Goal: Answer question/provide support

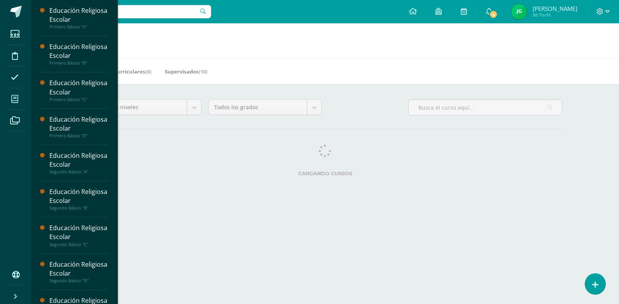
click at [17, 98] on icon at bounding box center [14, 99] width 7 height 8
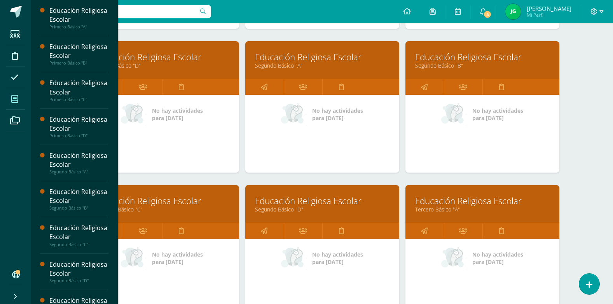
scroll to position [272, 0]
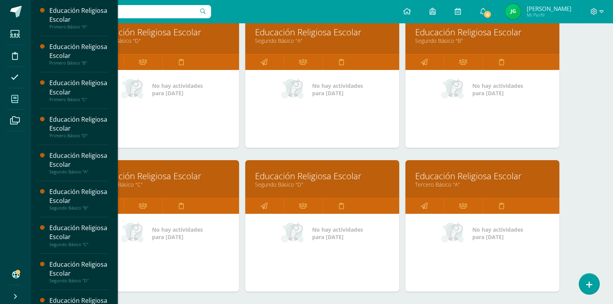
click at [324, 183] on link "Segundo Básico "D"" at bounding box center [322, 184] width 134 height 7
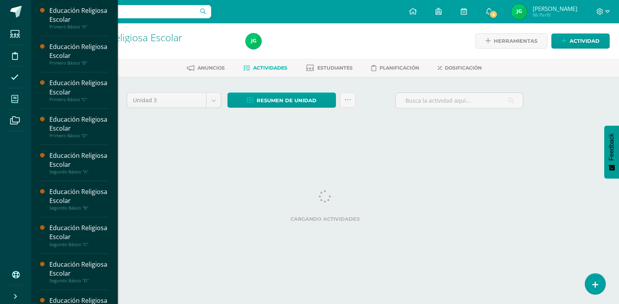
click at [14, 99] on icon at bounding box center [14, 99] width 7 height 8
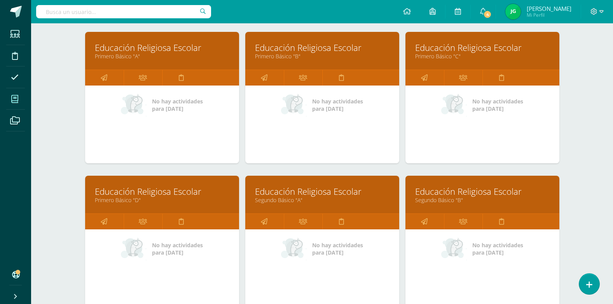
scroll to position [155, 0]
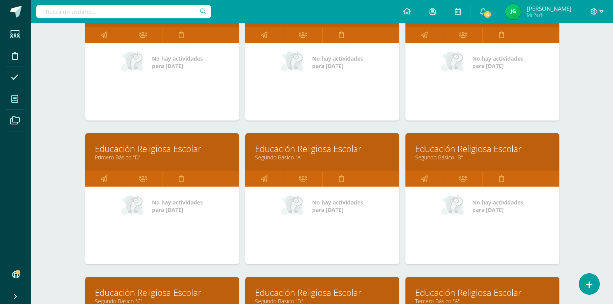
click at [427, 155] on link "Segundo Básico "B"" at bounding box center [482, 157] width 134 height 7
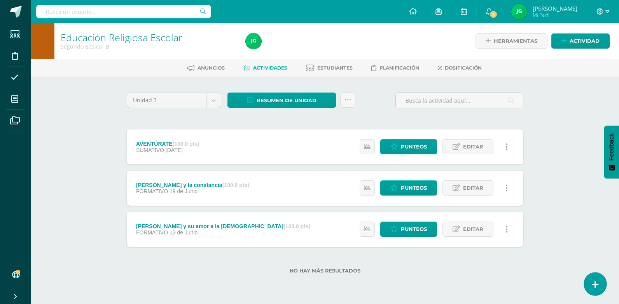
click at [591, 281] on link at bounding box center [595, 283] width 22 height 23
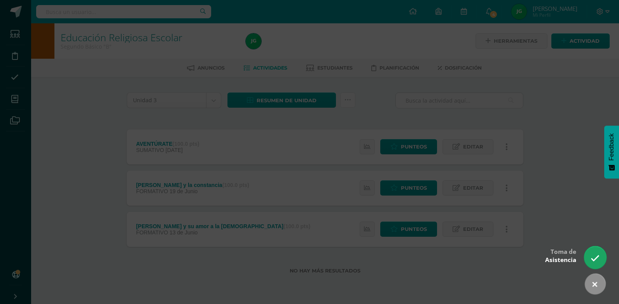
click at [589, 260] on link at bounding box center [595, 257] width 22 height 23
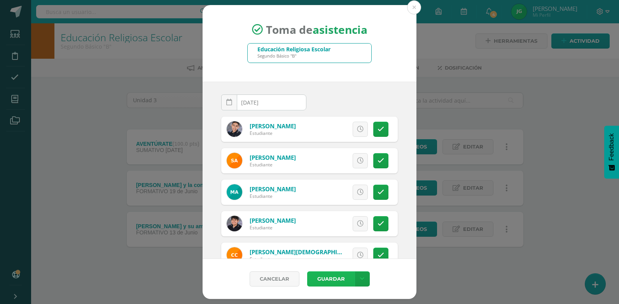
click at [328, 280] on button "Guardar" at bounding box center [330, 278] width 47 height 15
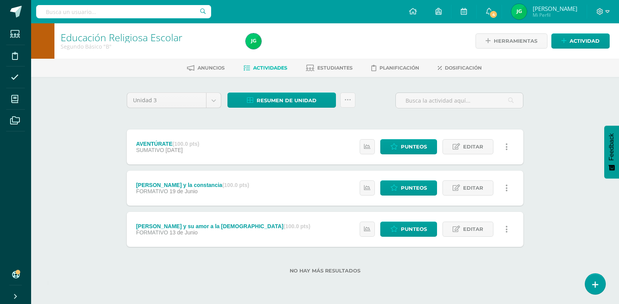
click at [462, 270] on label "No hay más resultados" at bounding box center [325, 271] width 396 height 6
click at [330, 66] on span "Estudiantes" at bounding box center [334, 68] width 35 height 6
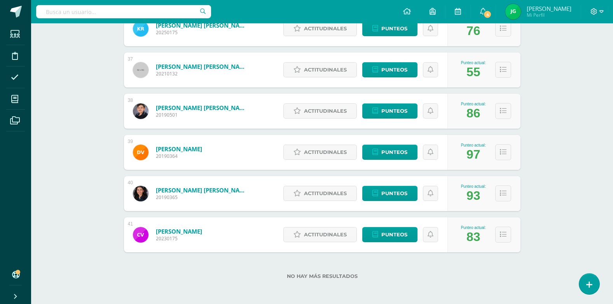
scroll to position [1522, 0]
